Goal: Information Seeking & Learning: Learn about a topic

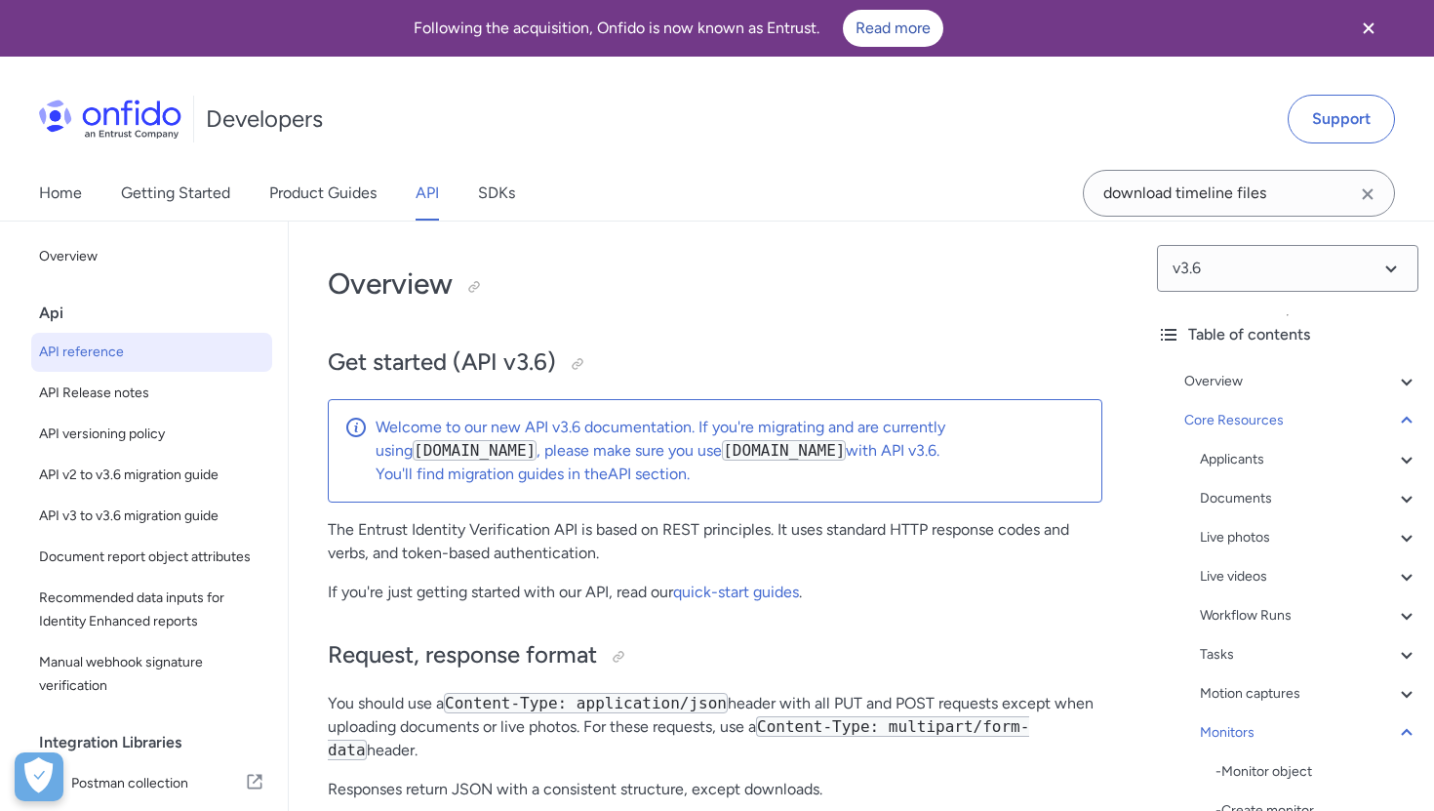
select select "http"
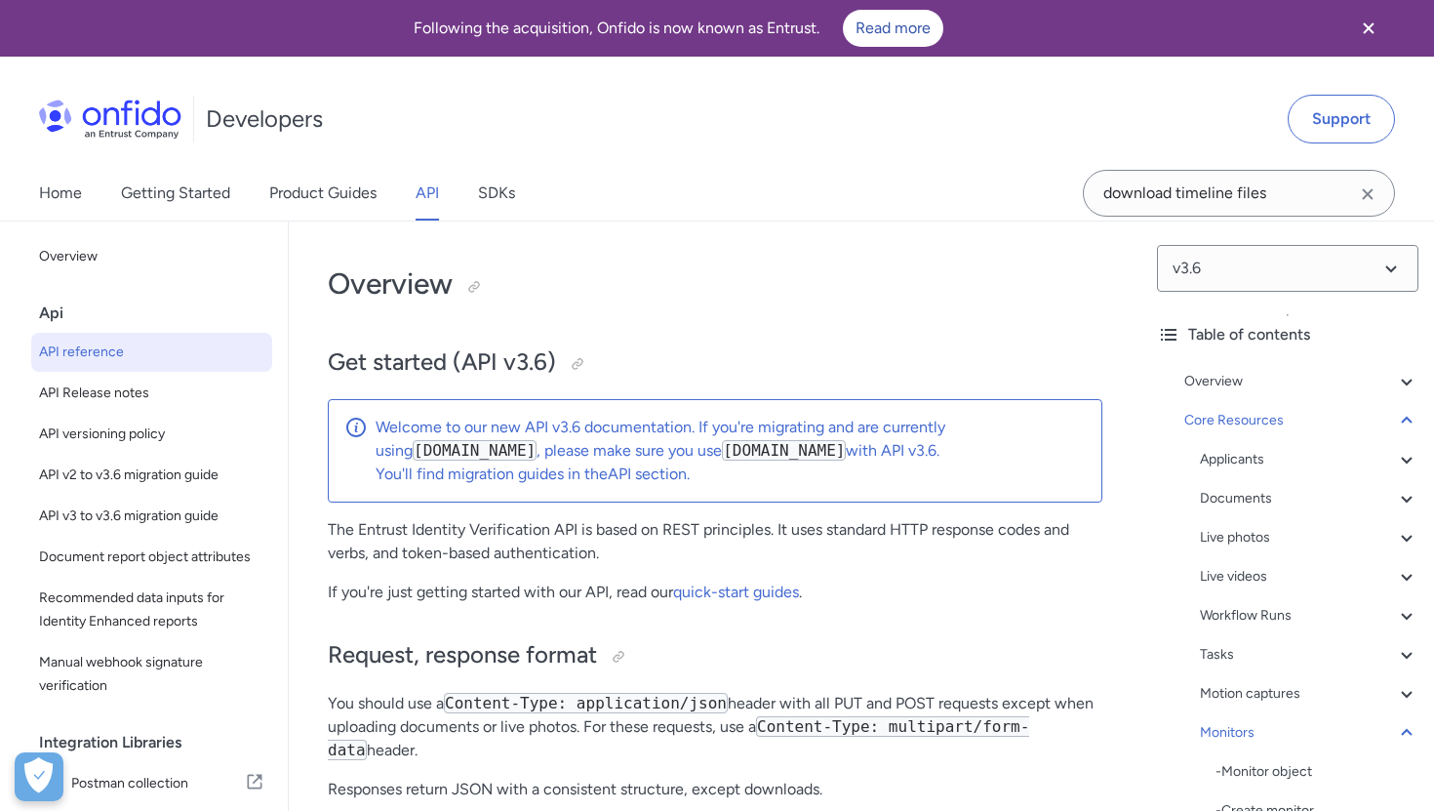
select select "http"
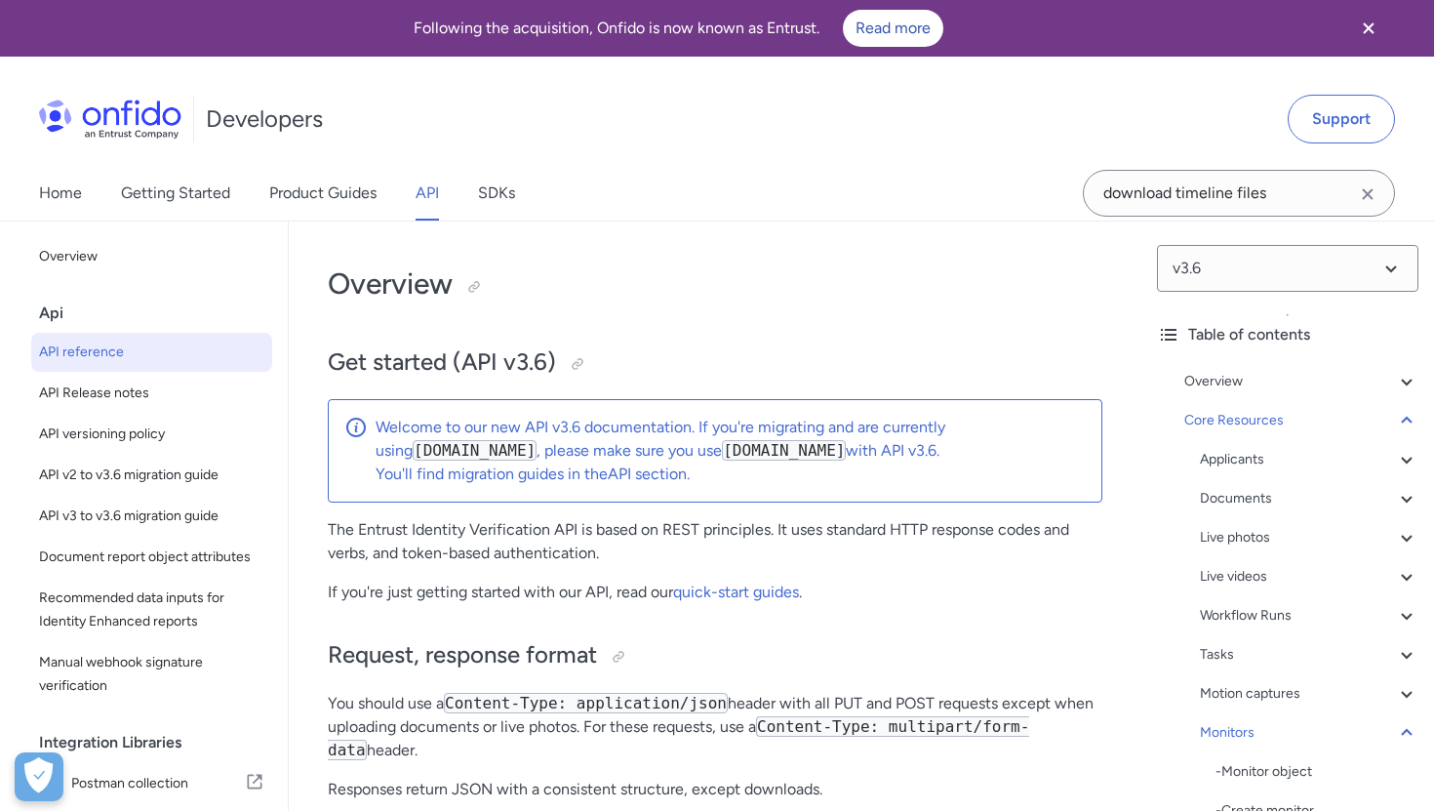
select select "http"
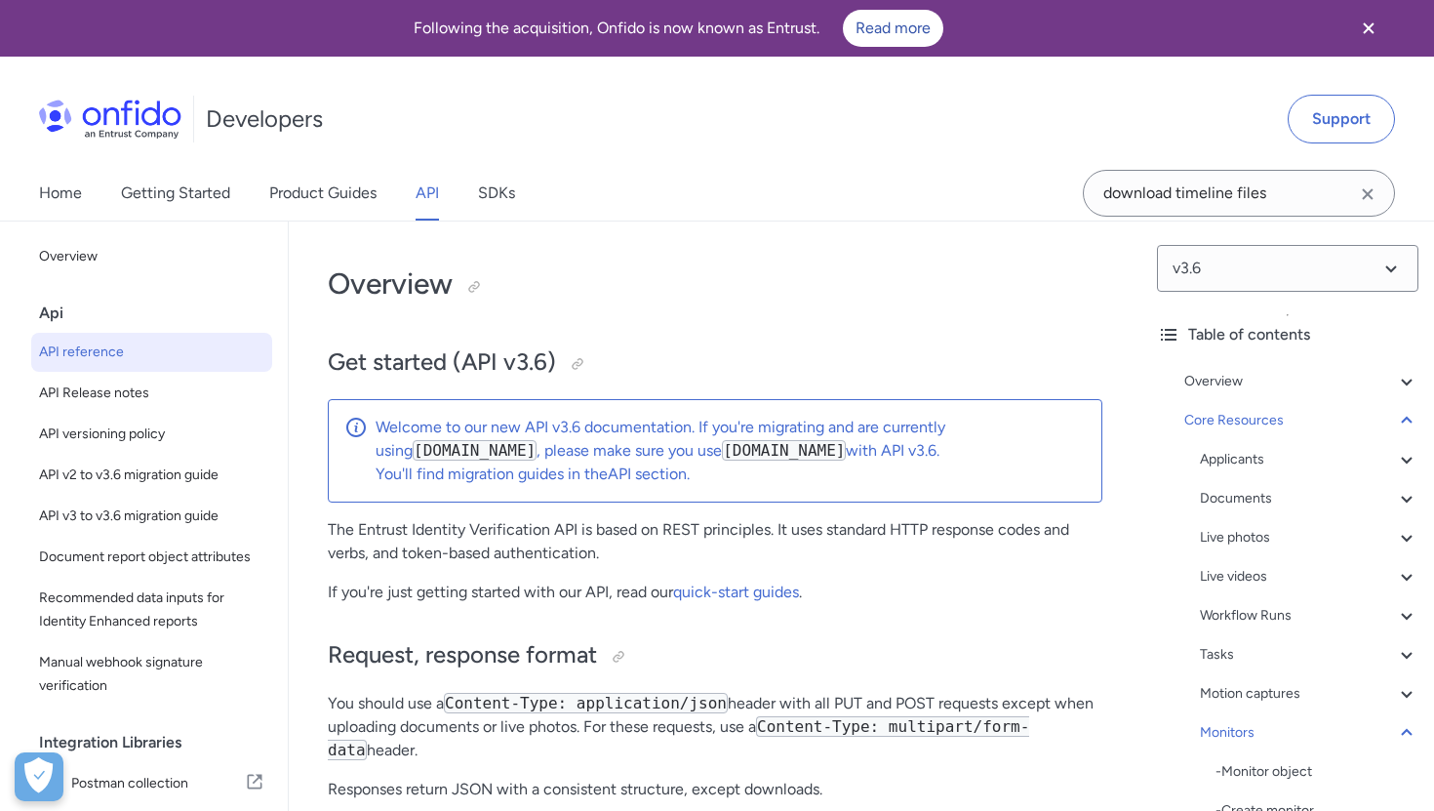
select select "http"
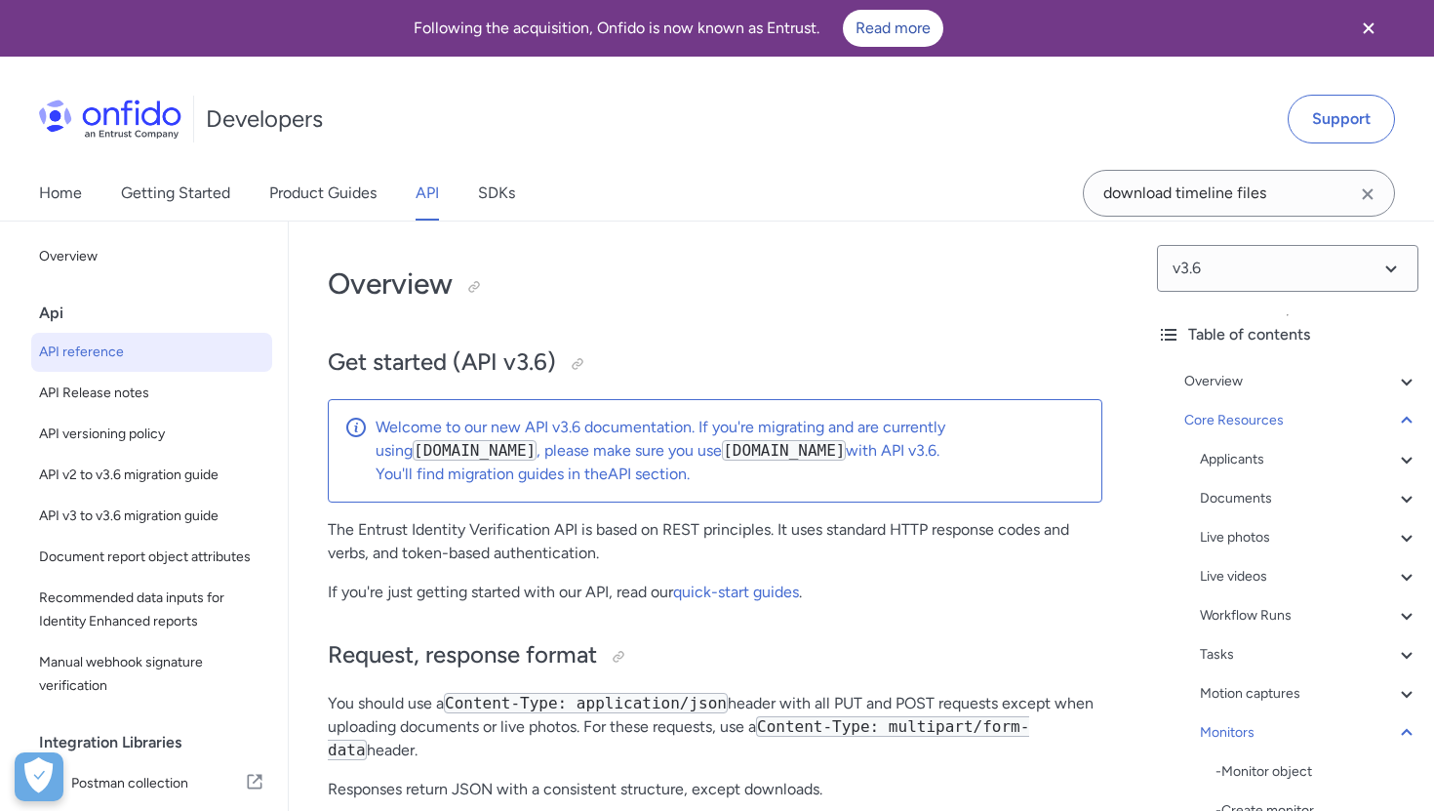
select select "http"
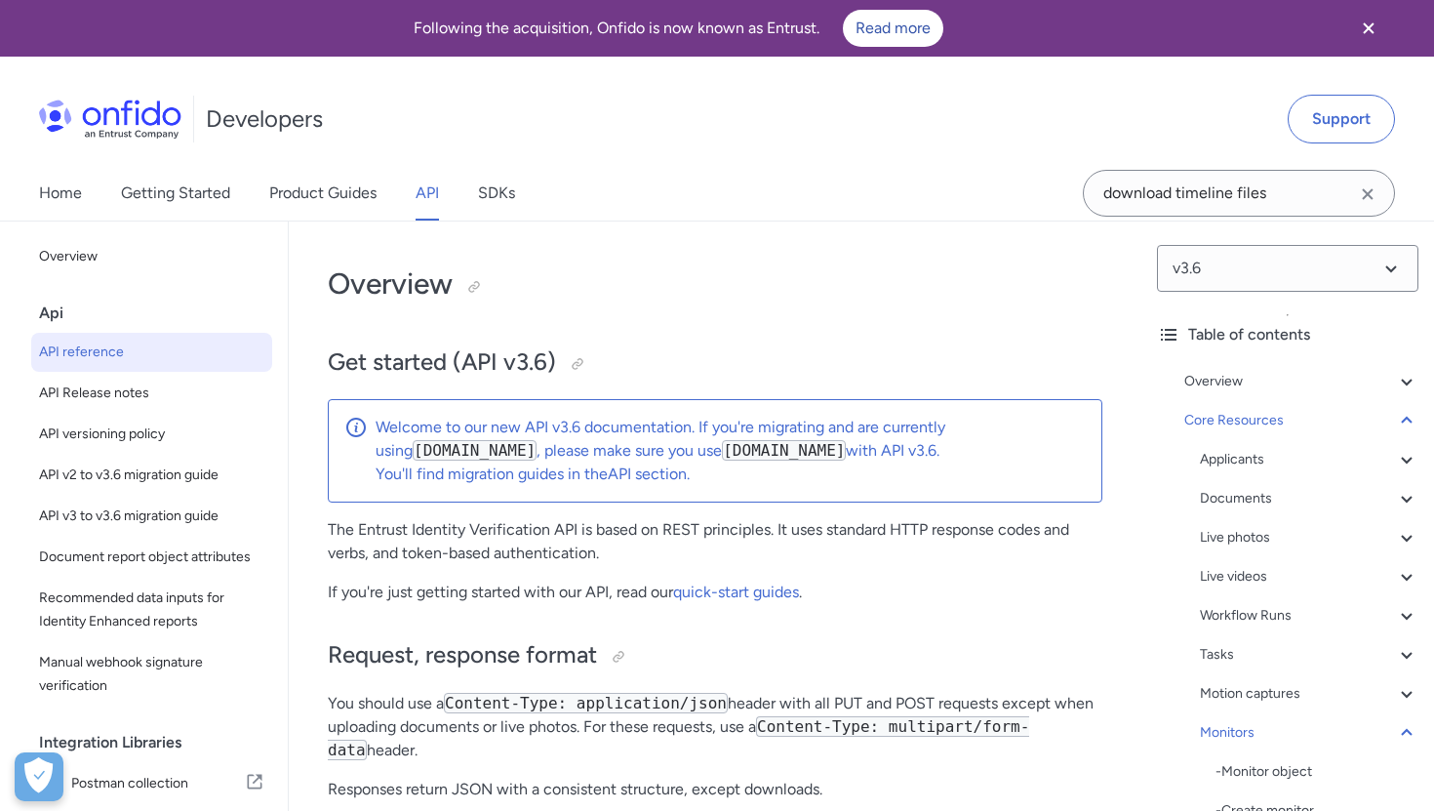
select select "http"
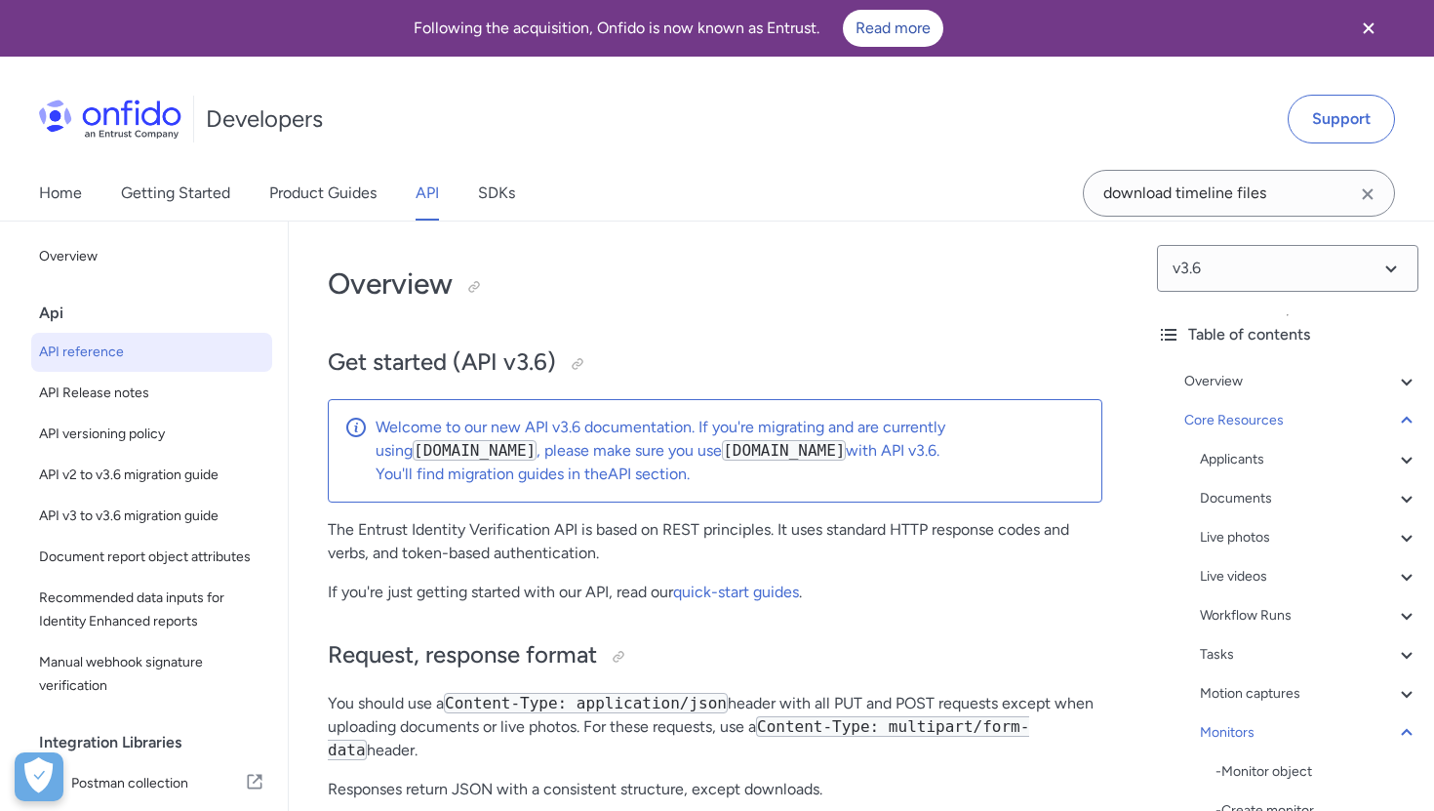
select select "http"
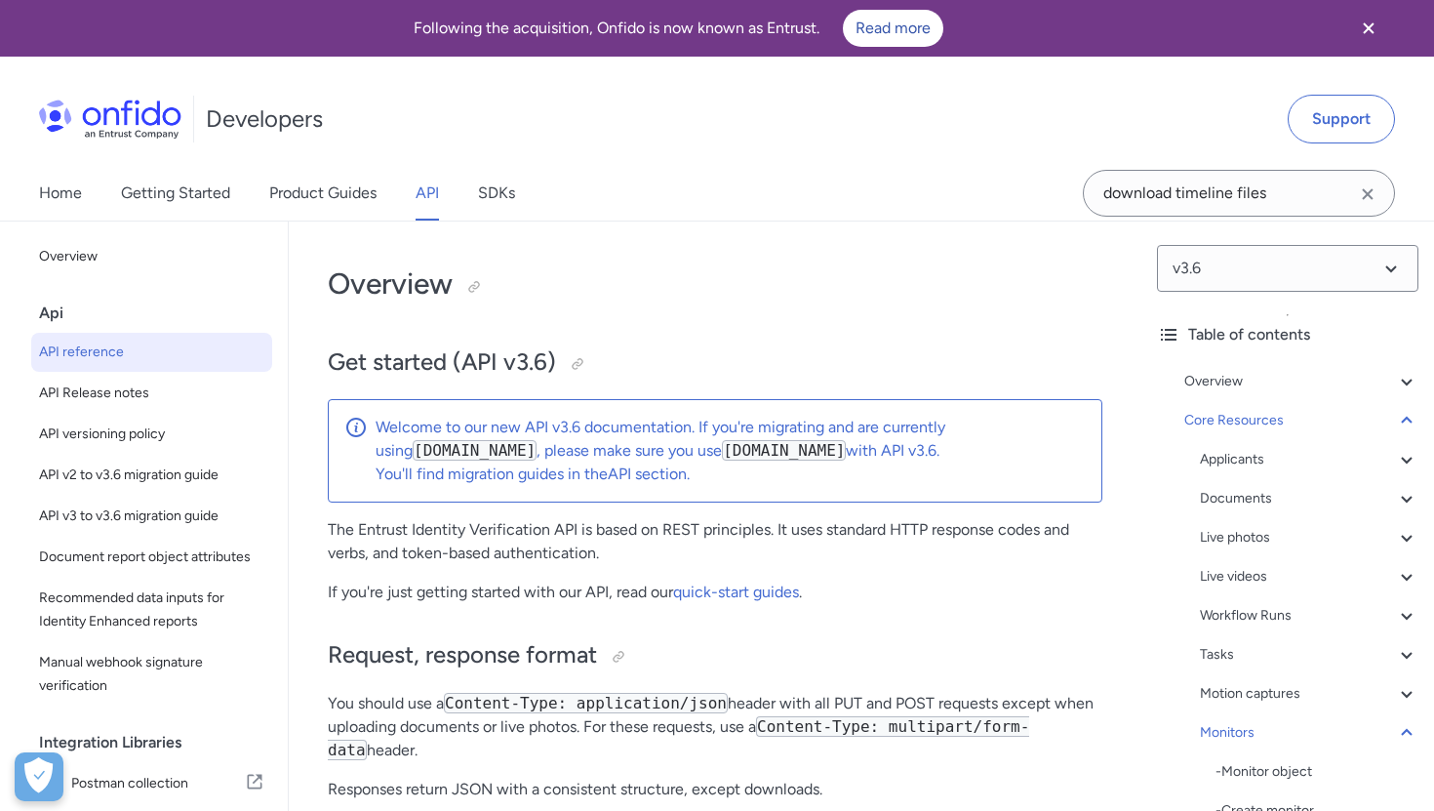
select select "http"
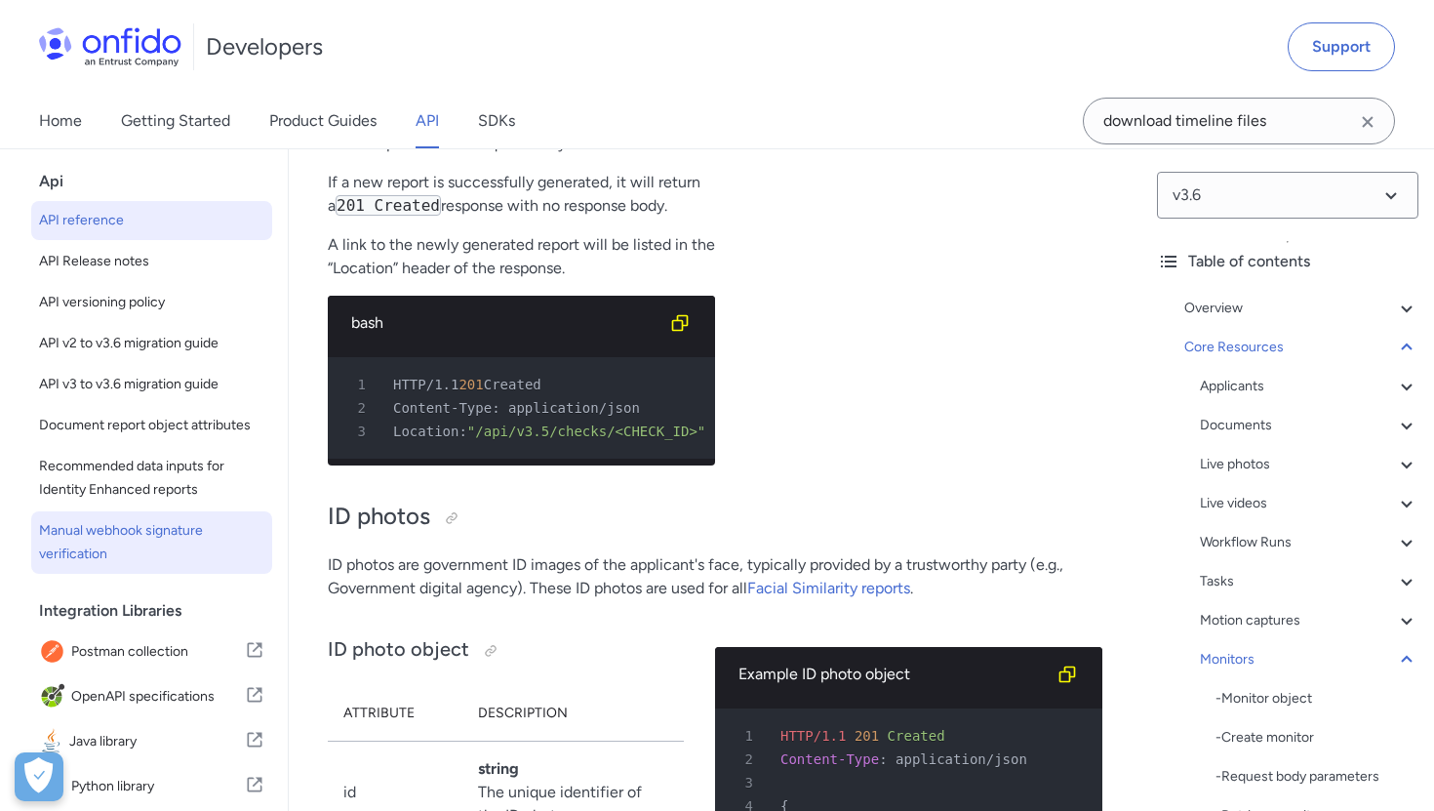
scroll to position [522, 0]
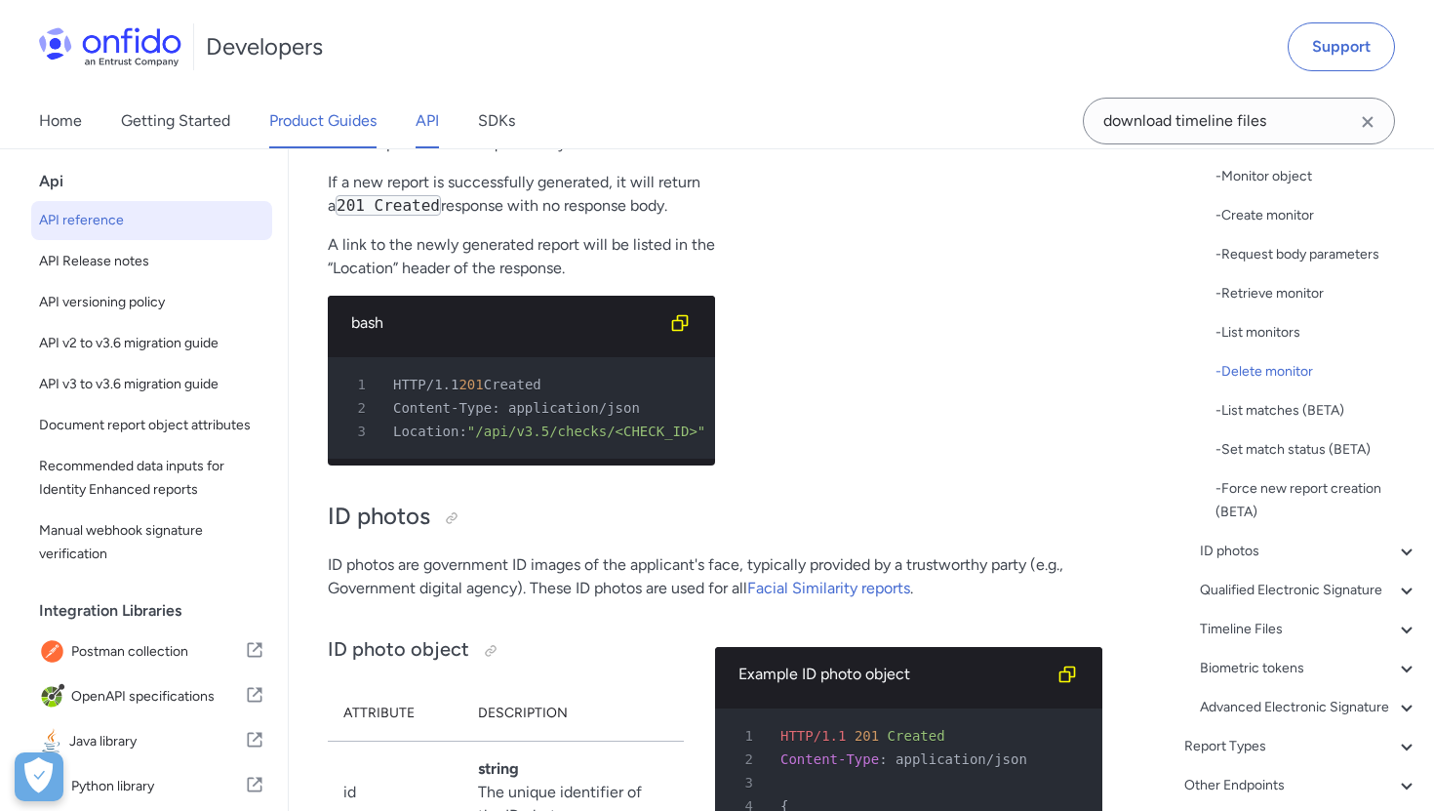
click at [361, 108] on link "Product Guides" at bounding box center [322, 121] width 107 height 55
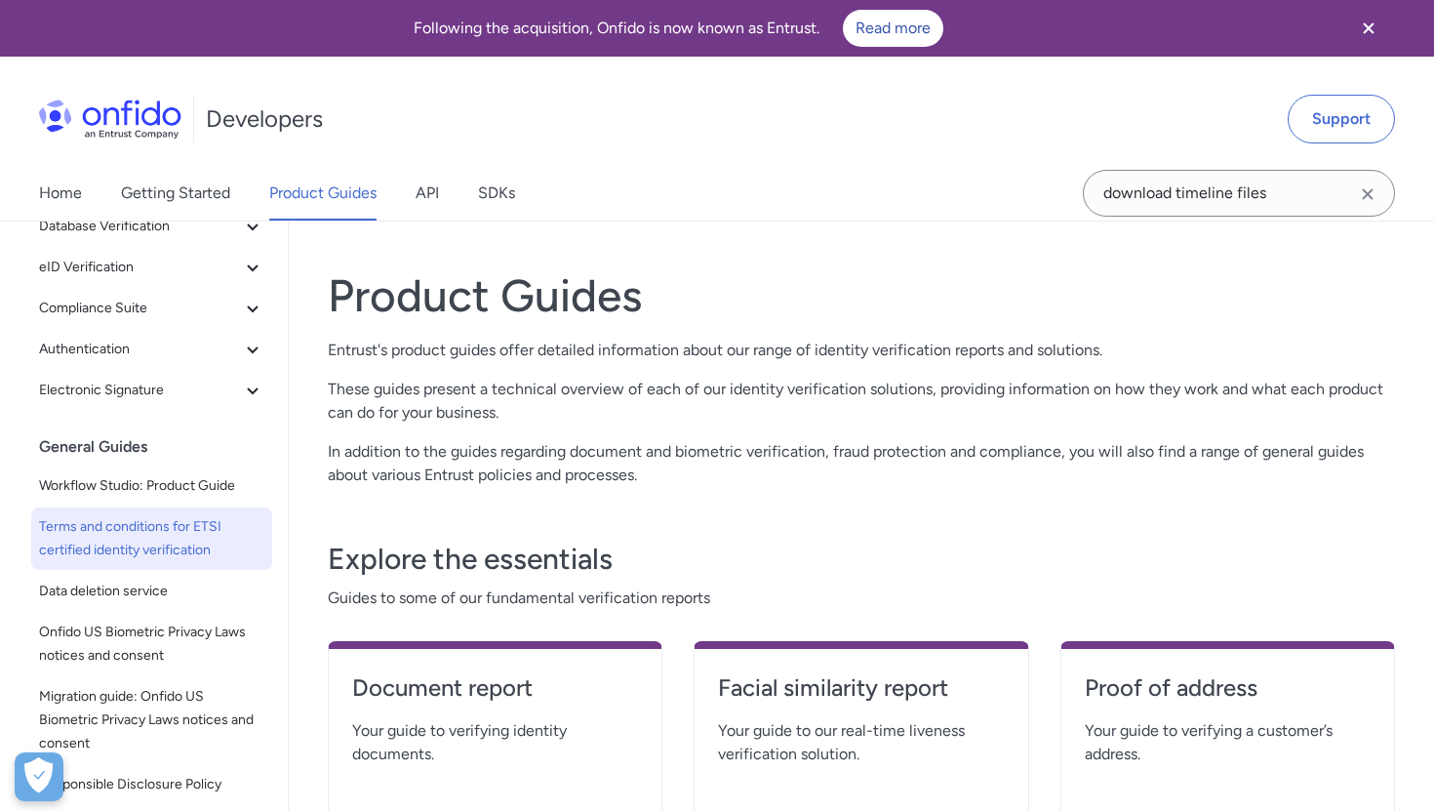
scroll to position [264, 0]
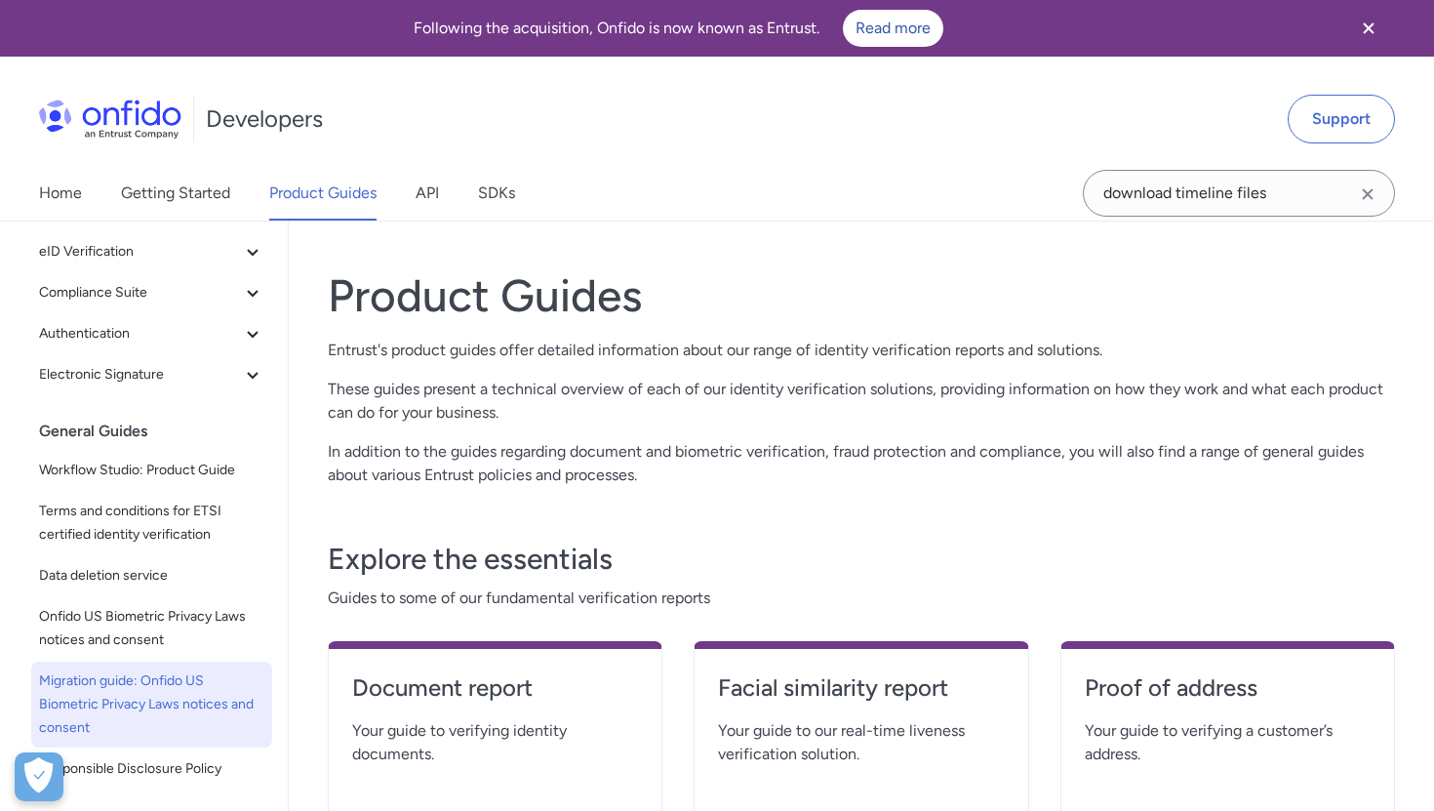
click at [127, 682] on span "Migration guide: Onfido US Biometric Privacy Laws notices and consent" at bounding box center [151, 704] width 225 height 70
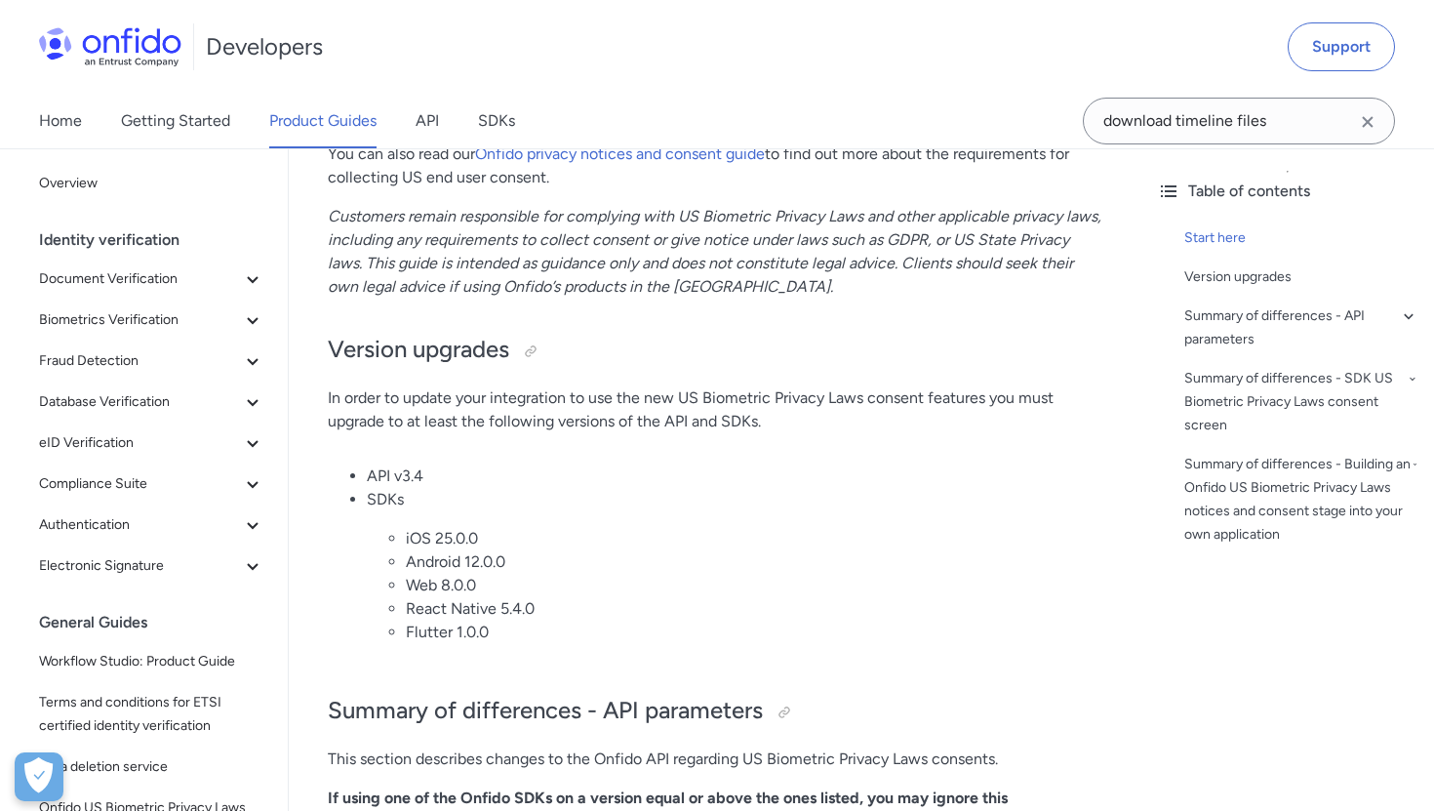
scroll to position [808, 0]
